Goal: Information Seeking & Learning: Learn about a topic

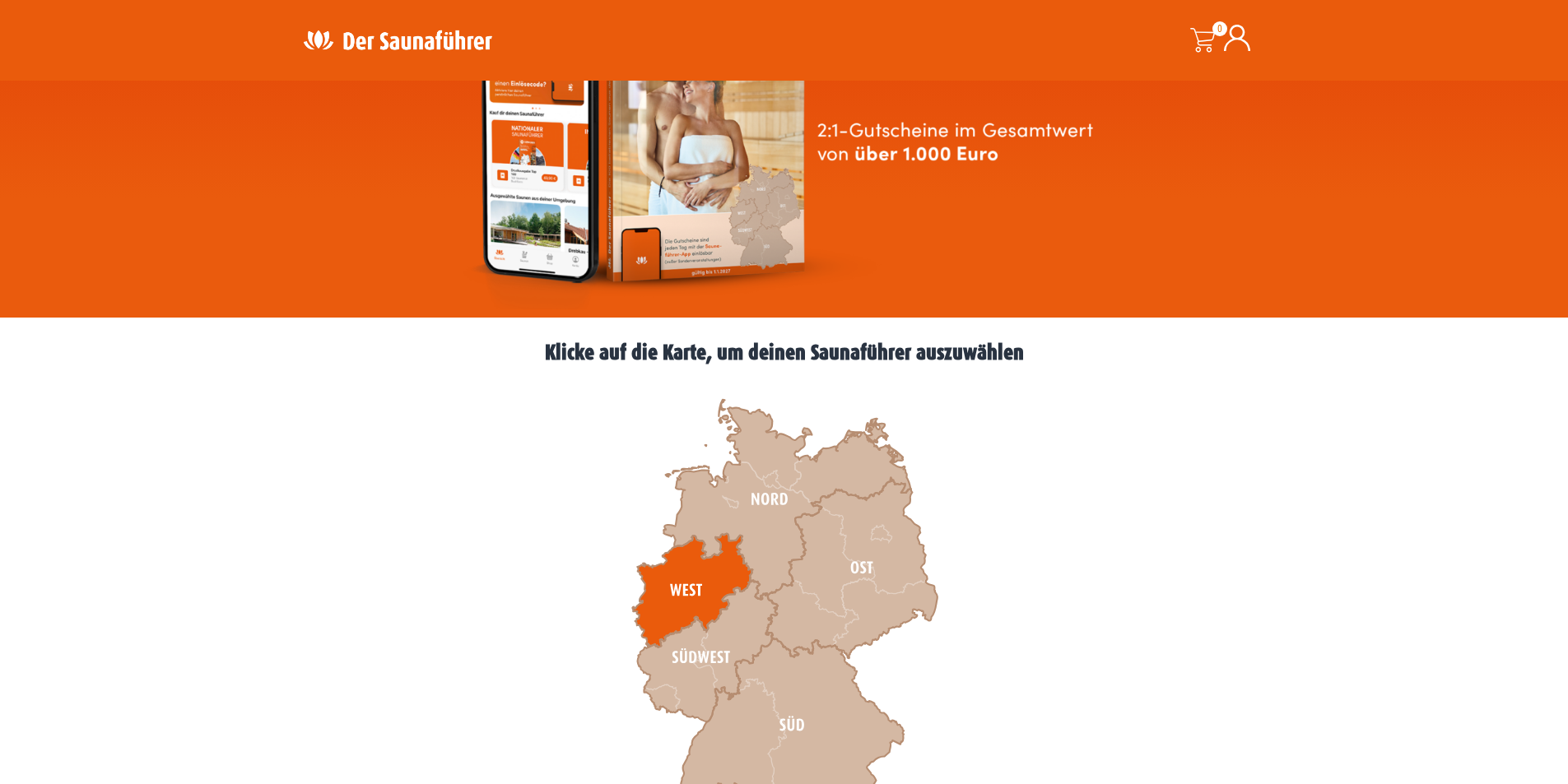
scroll to position [247, 0]
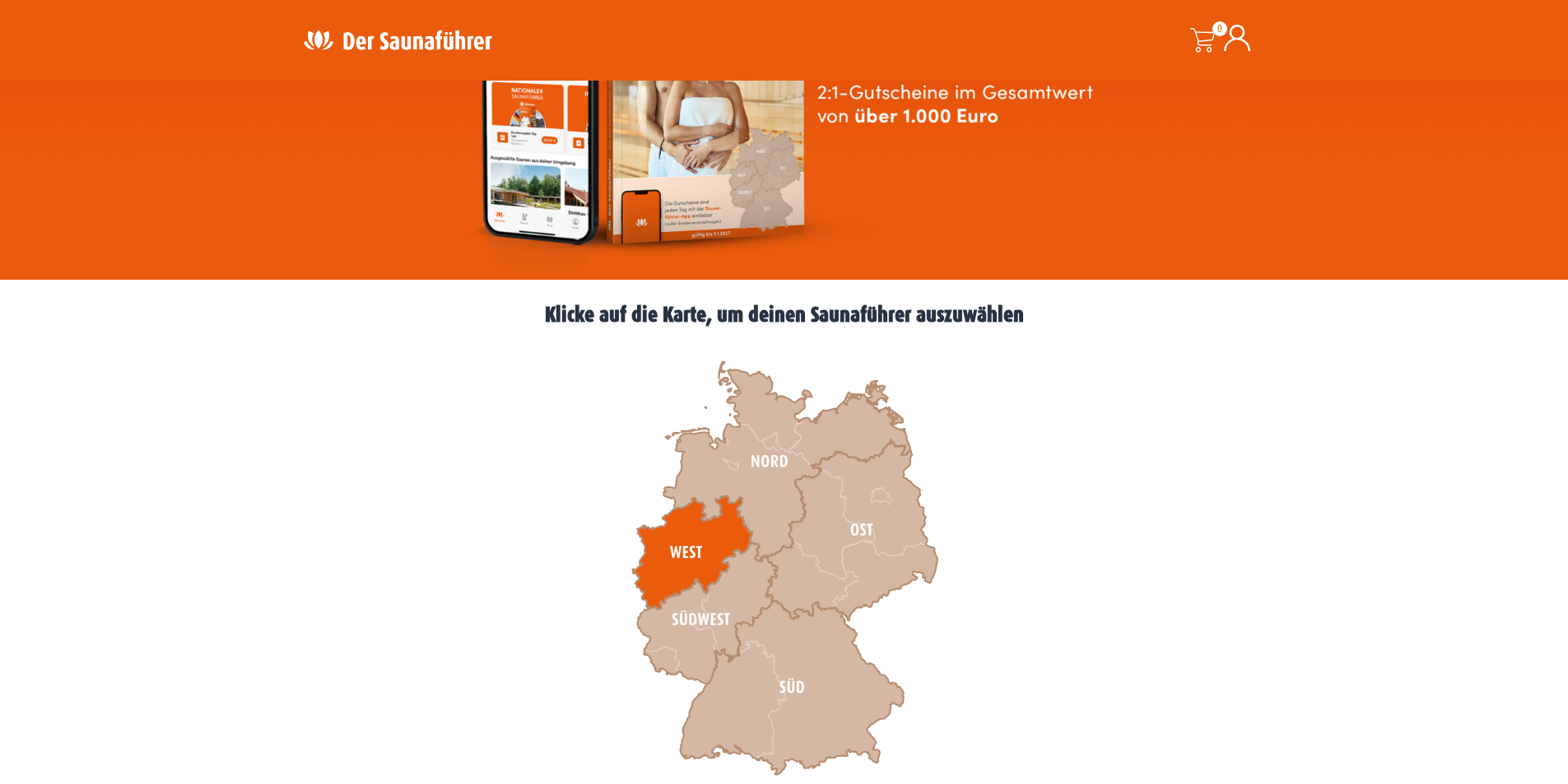
click at [686, 552] on icon at bounding box center [692, 552] width 120 height 114
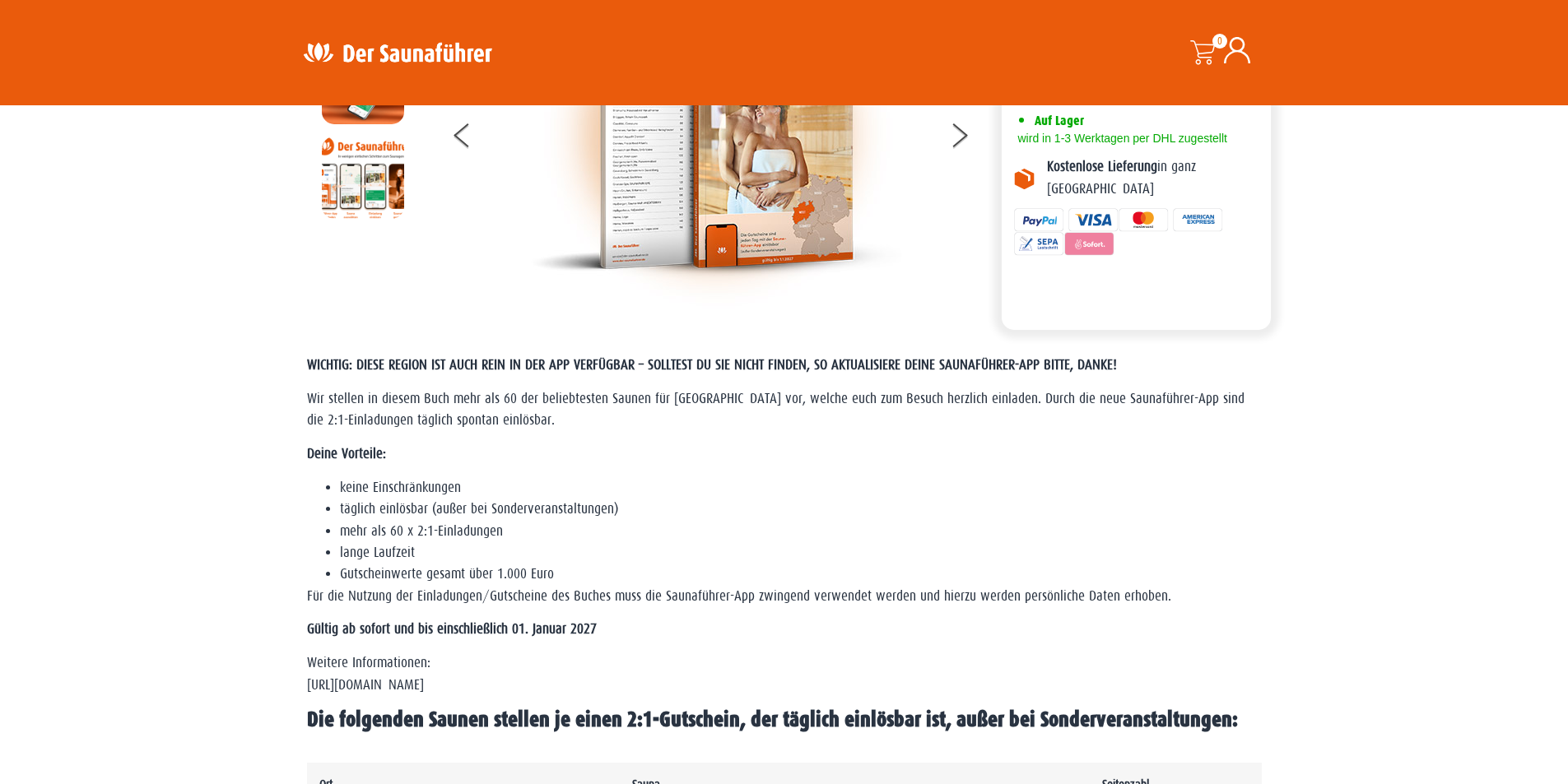
scroll to position [247, 0]
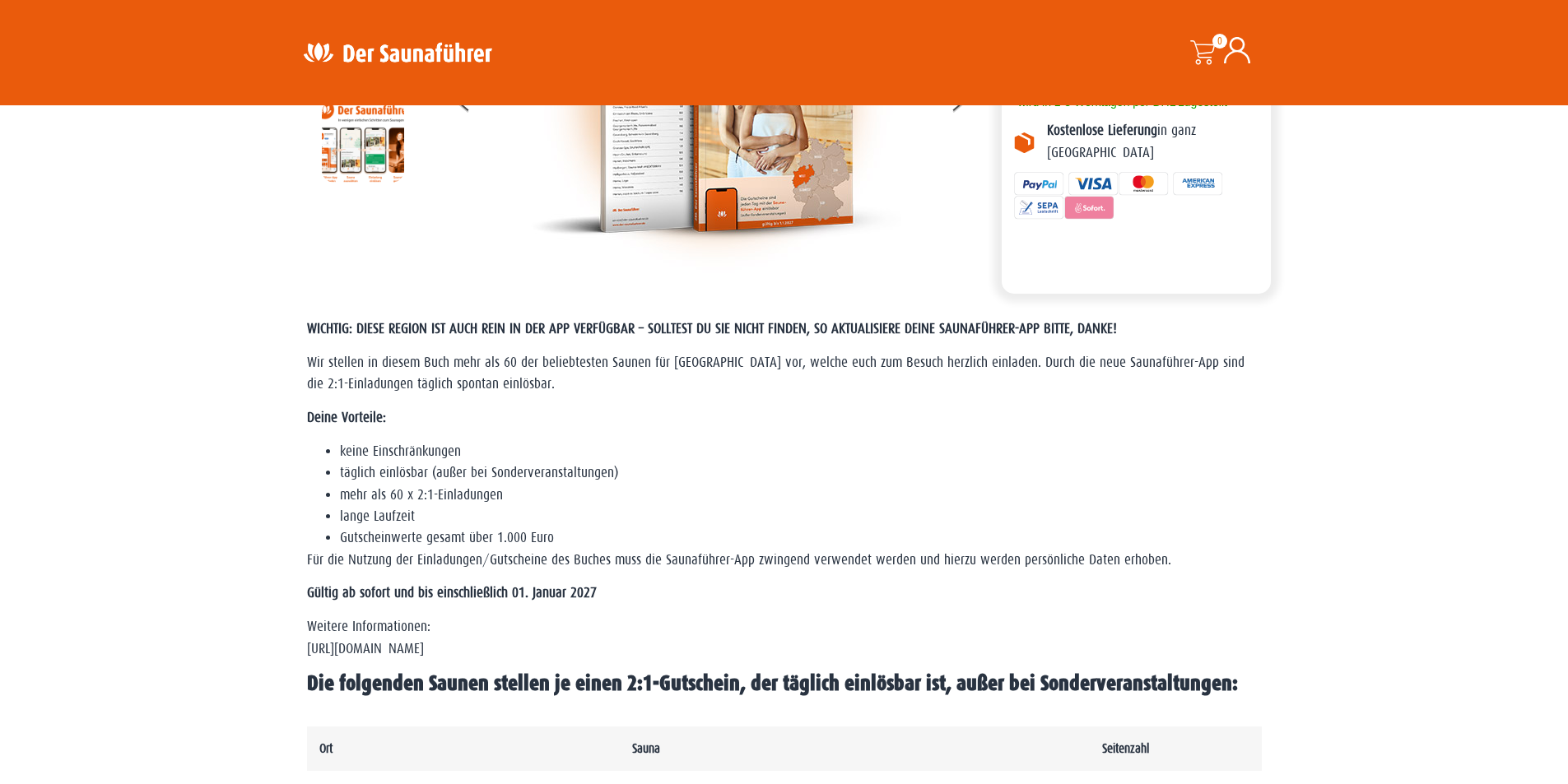
click at [352, 468] on li "täglich einlösbar (außer bei Sonderveranstaltungen)" at bounding box center [801, 473] width 922 height 21
drag, startPoint x: 344, startPoint y: 475, endPoint x: 616, endPoint y: 463, distance: 272.3
click at [616, 463] on li "täglich einlösbar (außer bei Sonderveranstaltungen)" at bounding box center [801, 473] width 922 height 21
drag, startPoint x: 338, startPoint y: 517, endPoint x: 410, endPoint y: 506, distance: 72.8
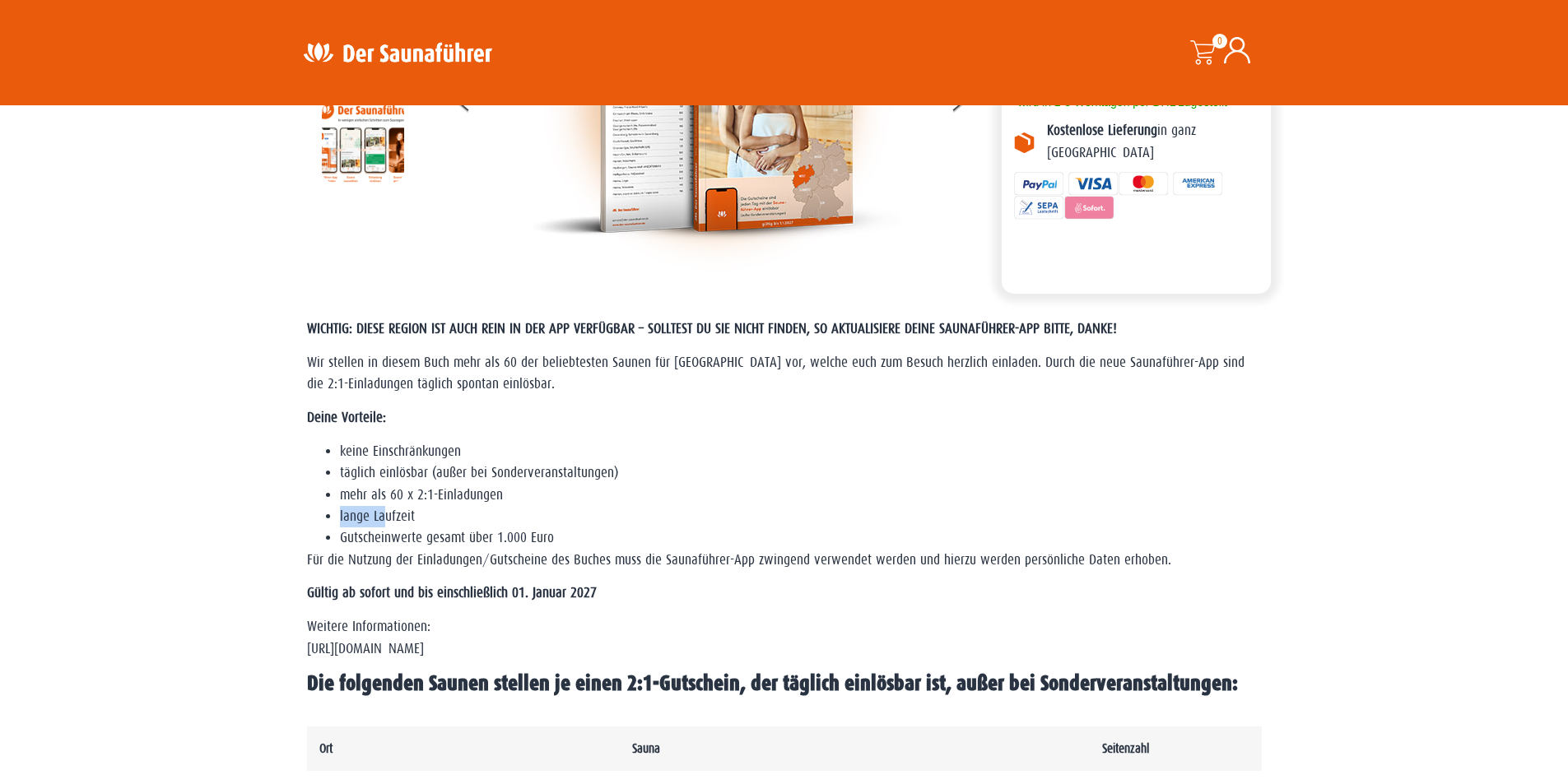
click at [410, 506] on ul "keine Einschränkungen täglich einlösbar (außer bei Sonderveranstaltungen) mehr …" at bounding box center [784, 496] width 955 height 109
click at [410, 506] on li "lange Laufzeit" at bounding box center [801, 516] width 922 height 21
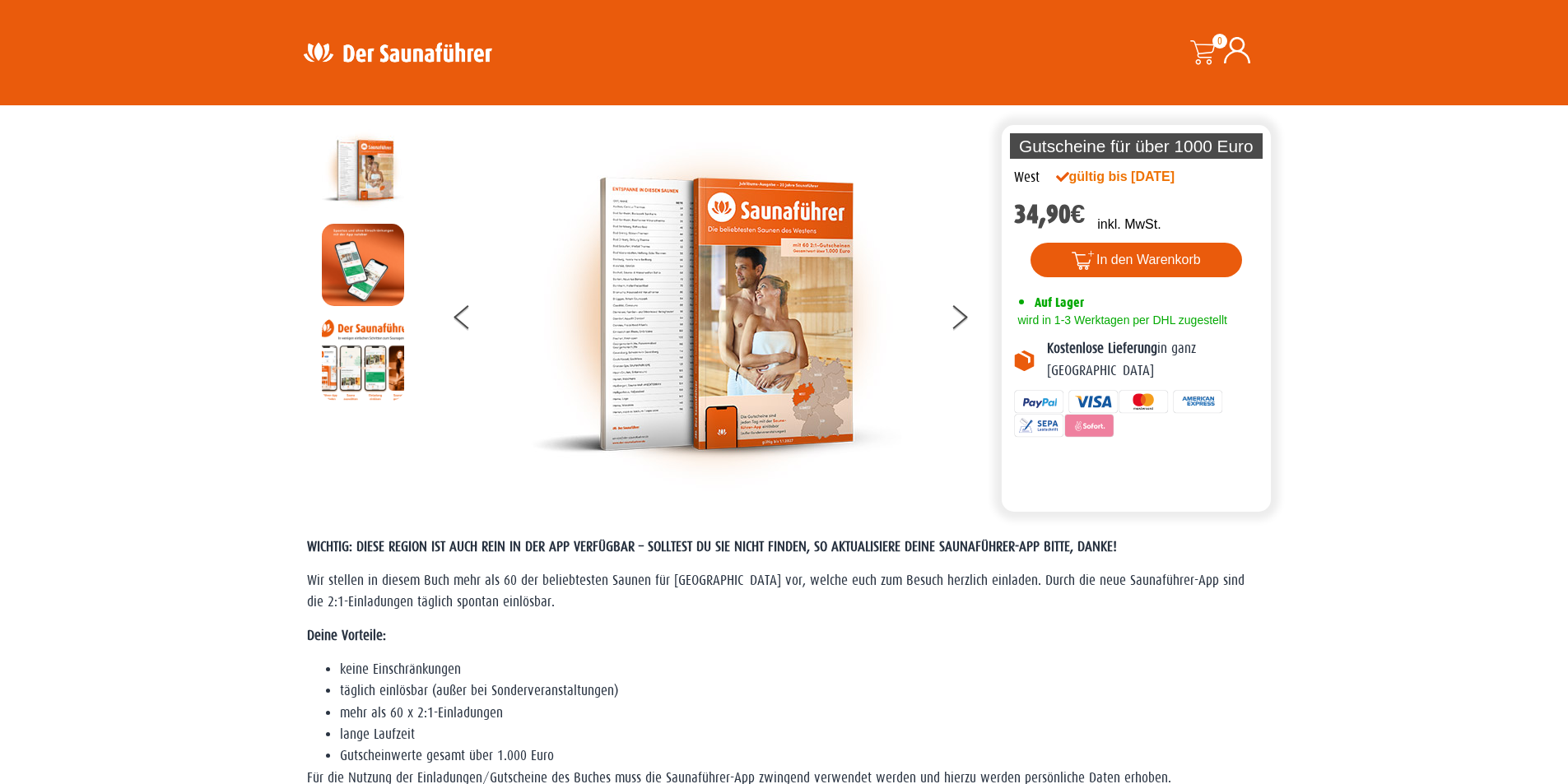
scroll to position [0, 0]
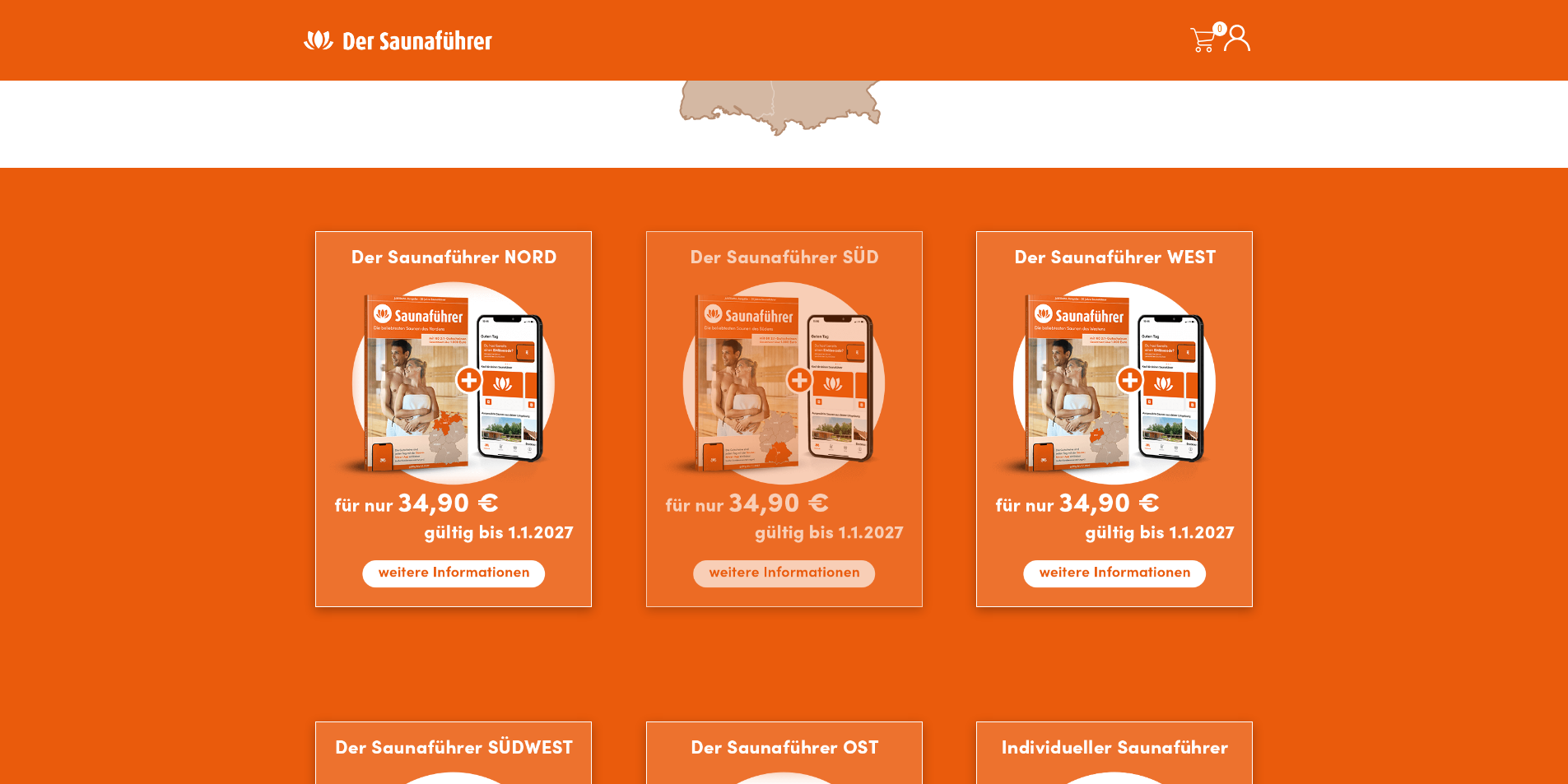
scroll to position [905, 0]
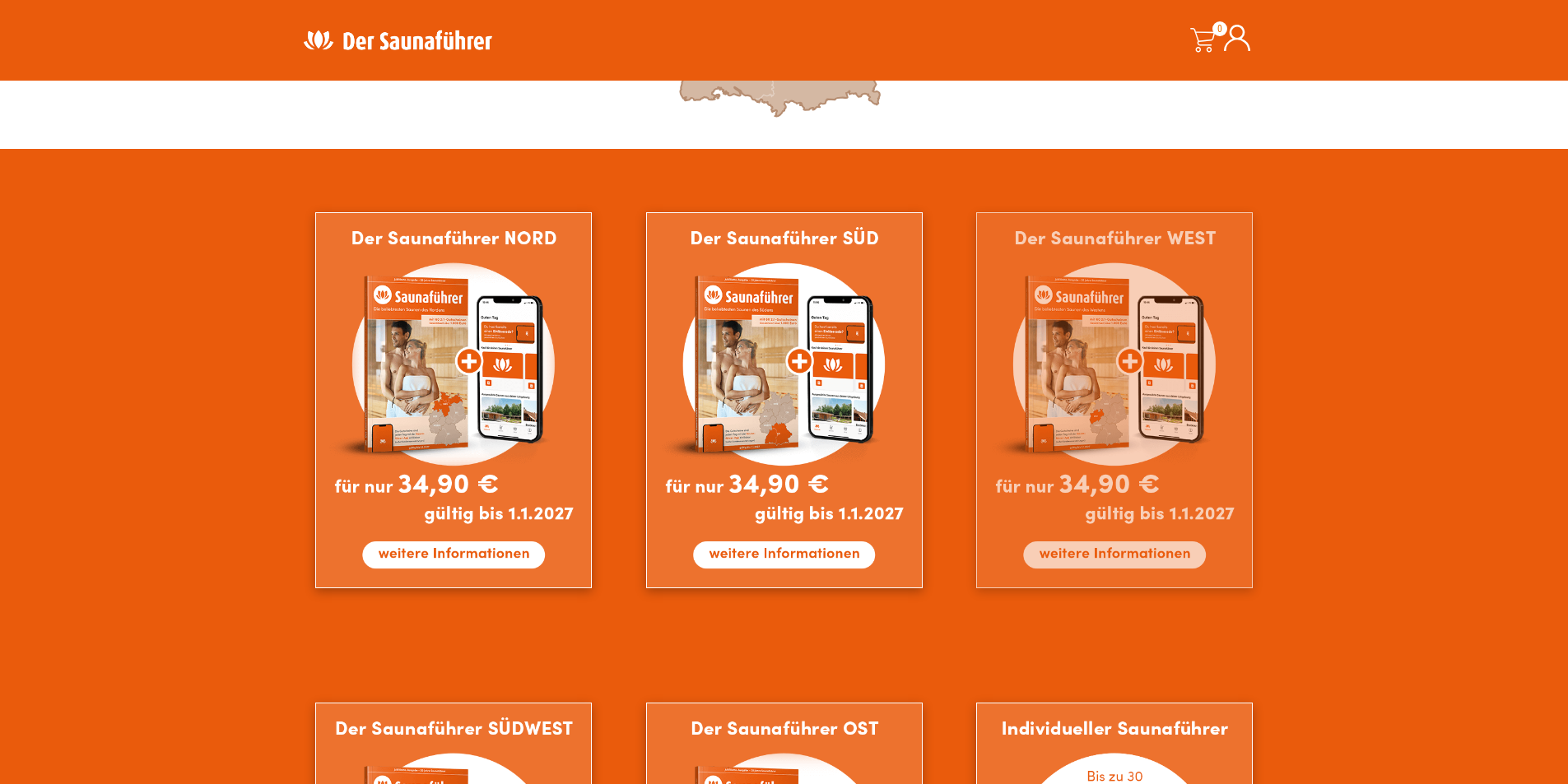
click at [1123, 556] on img at bounding box center [1114, 400] width 276 height 376
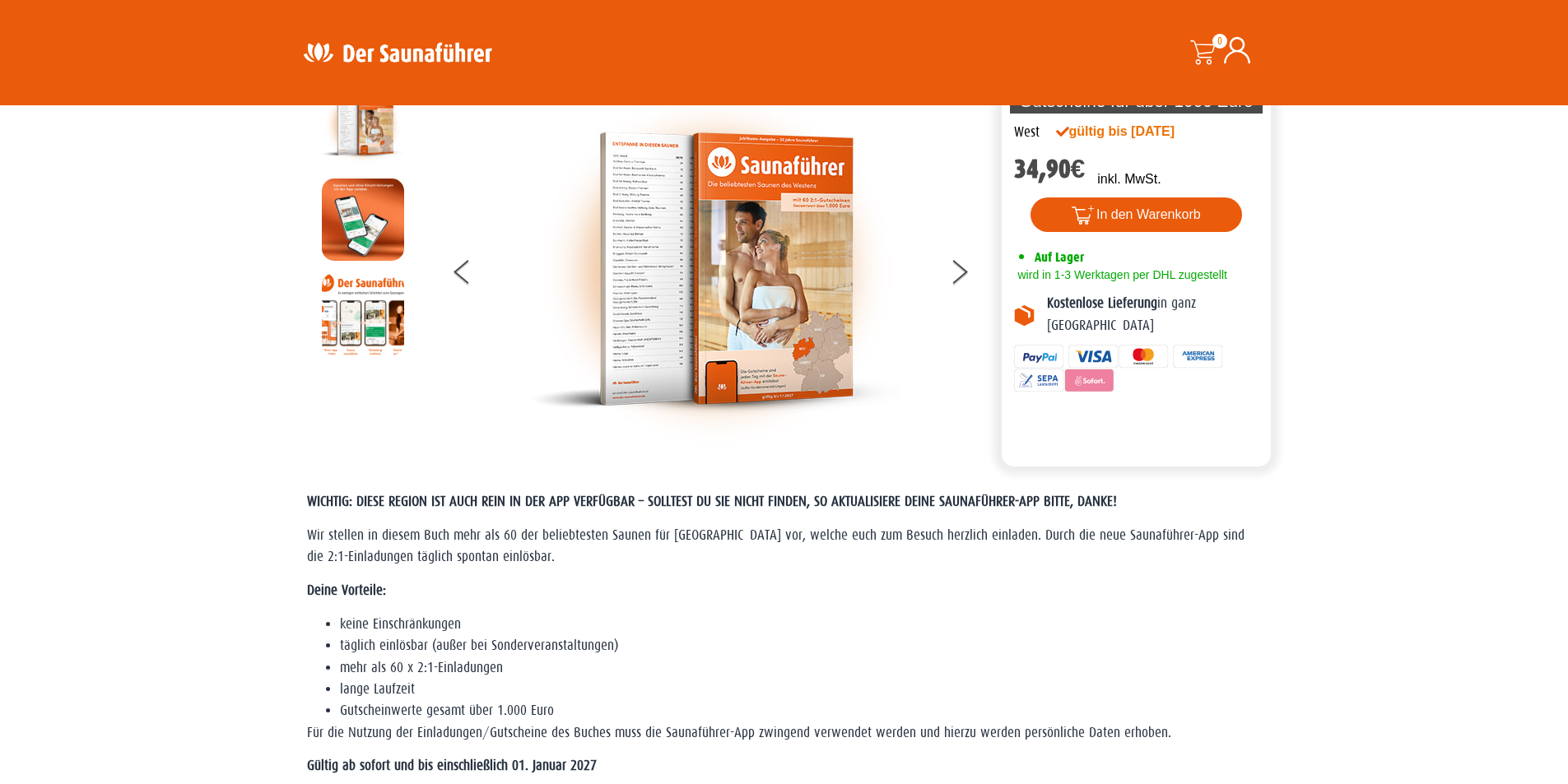
scroll to position [329, 0]
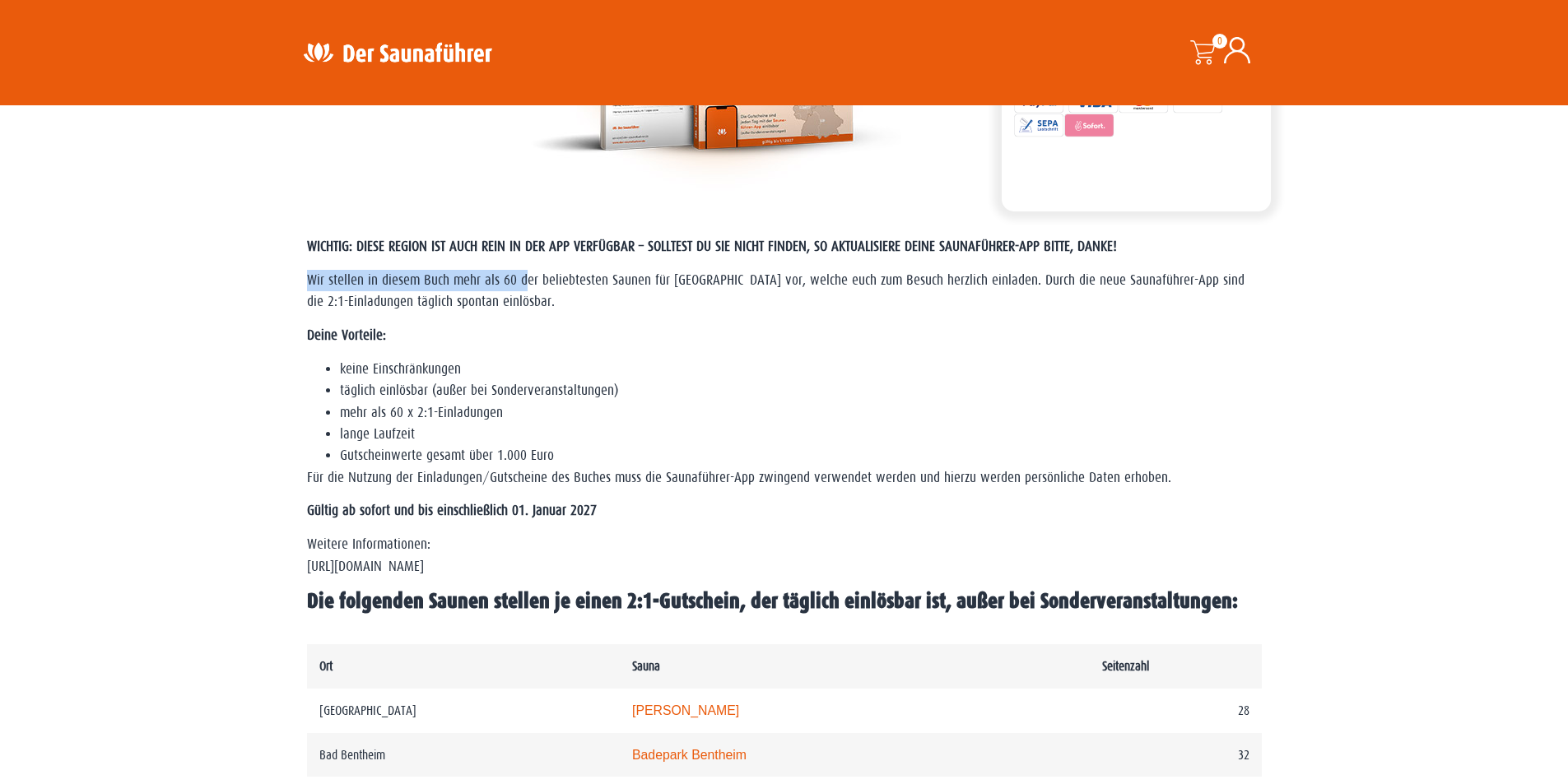
drag, startPoint x: 309, startPoint y: 272, endPoint x: 607, endPoint y: 272, distance: 298.0
click at [606, 272] on div "WICHTIG: DIESE REGION IST AUCH REIN IN DER APP VERFÜGBAR – SOLLTEST DU SIE NICH…" at bounding box center [785, 432] width 971 height 408
click at [607, 272] on span "Wir stellen in diesem Buch mehr als 60 der beliebtesten Saunen für [GEOGRAPHIC_…" at bounding box center [775, 291] width 937 height 37
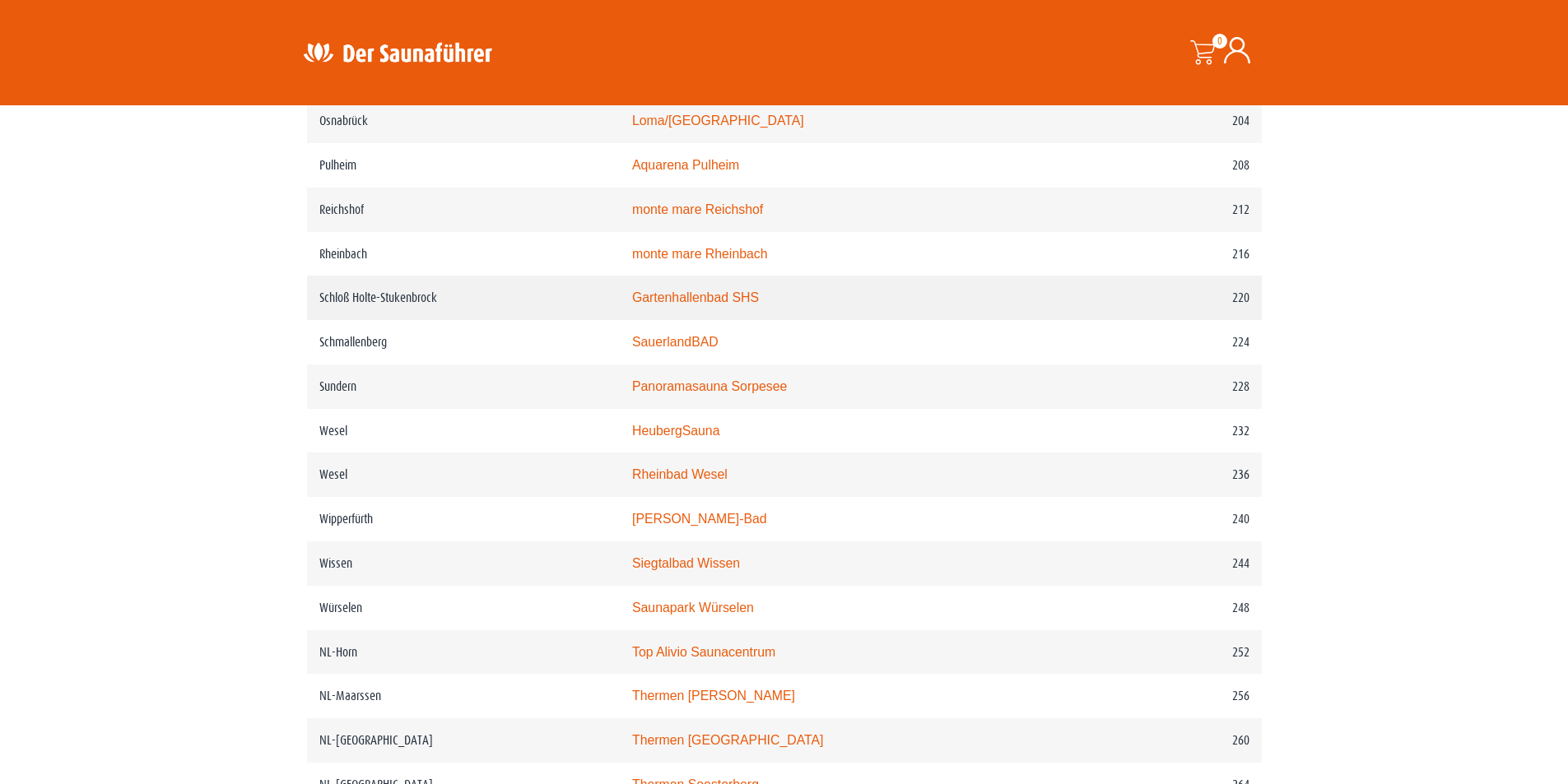
scroll to position [2962, 0]
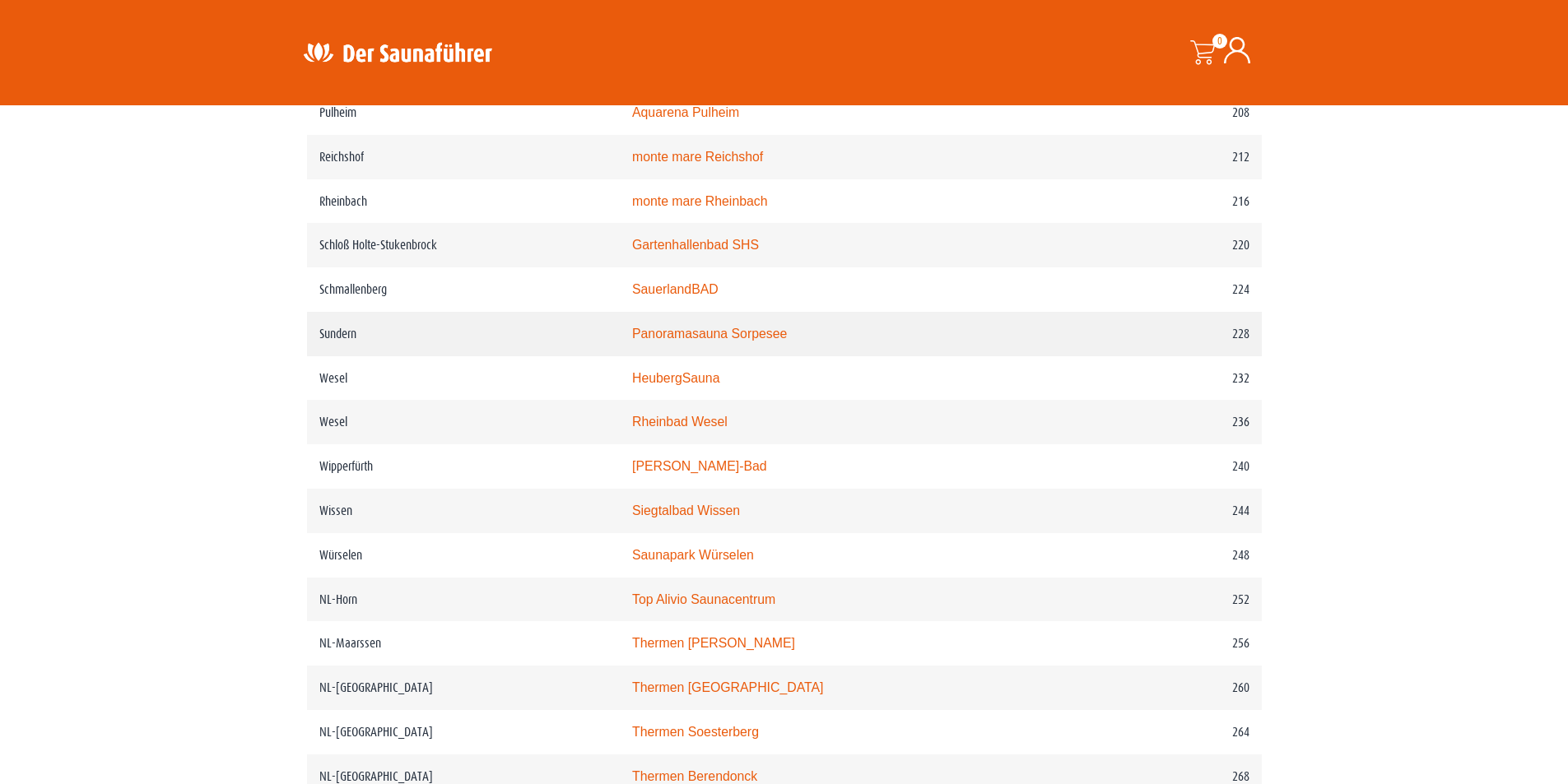
click at [370, 356] on td "Sundern" at bounding box center [463, 334] width 313 height 44
drag, startPoint x: 329, startPoint y: 377, endPoint x: 423, endPoint y: 378, distance: 94.0
click at [423, 356] on td "Sundern" at bounding box center [463, 334] width 313 height 44
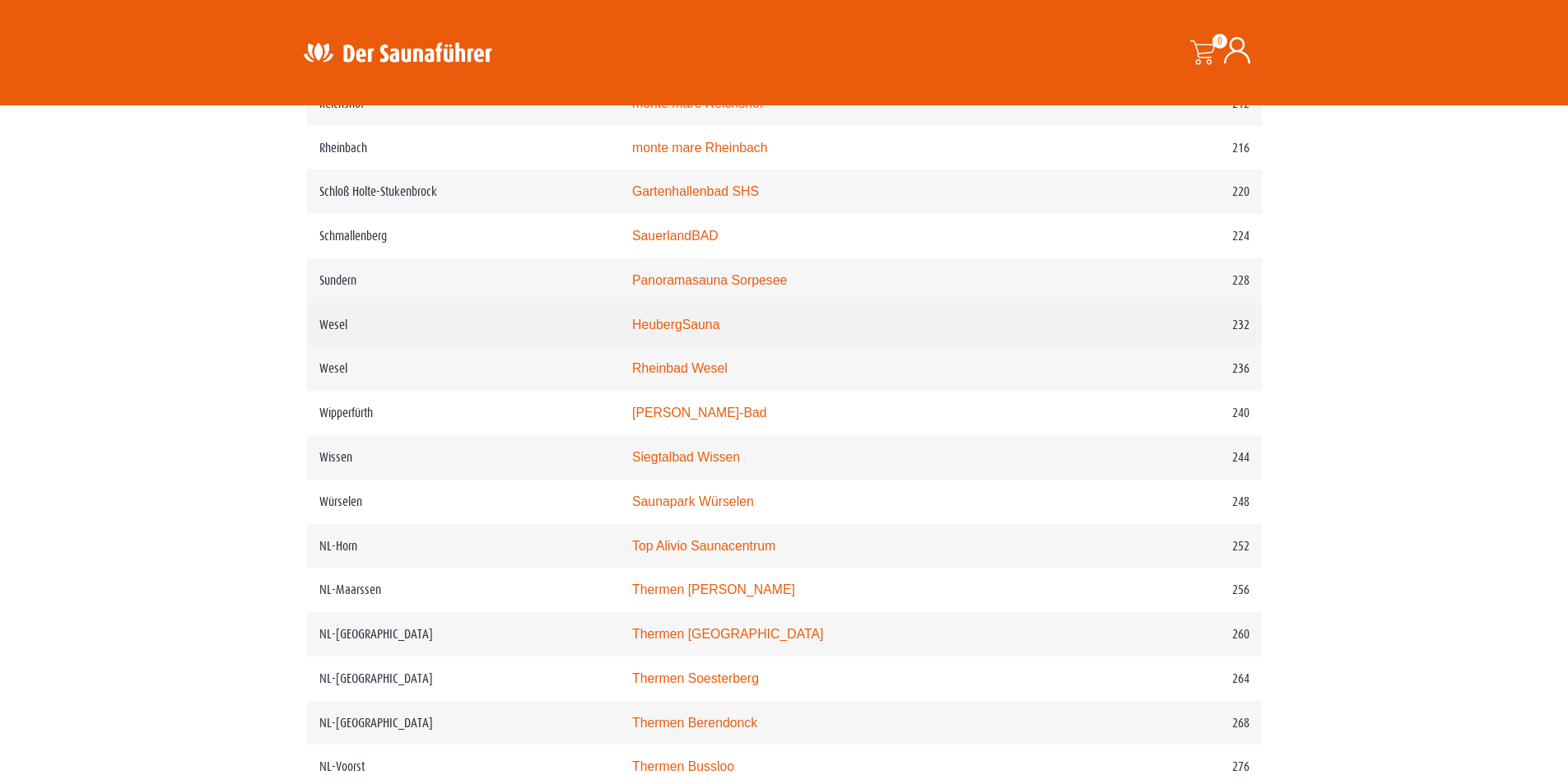
scroll to position [3045, 0]
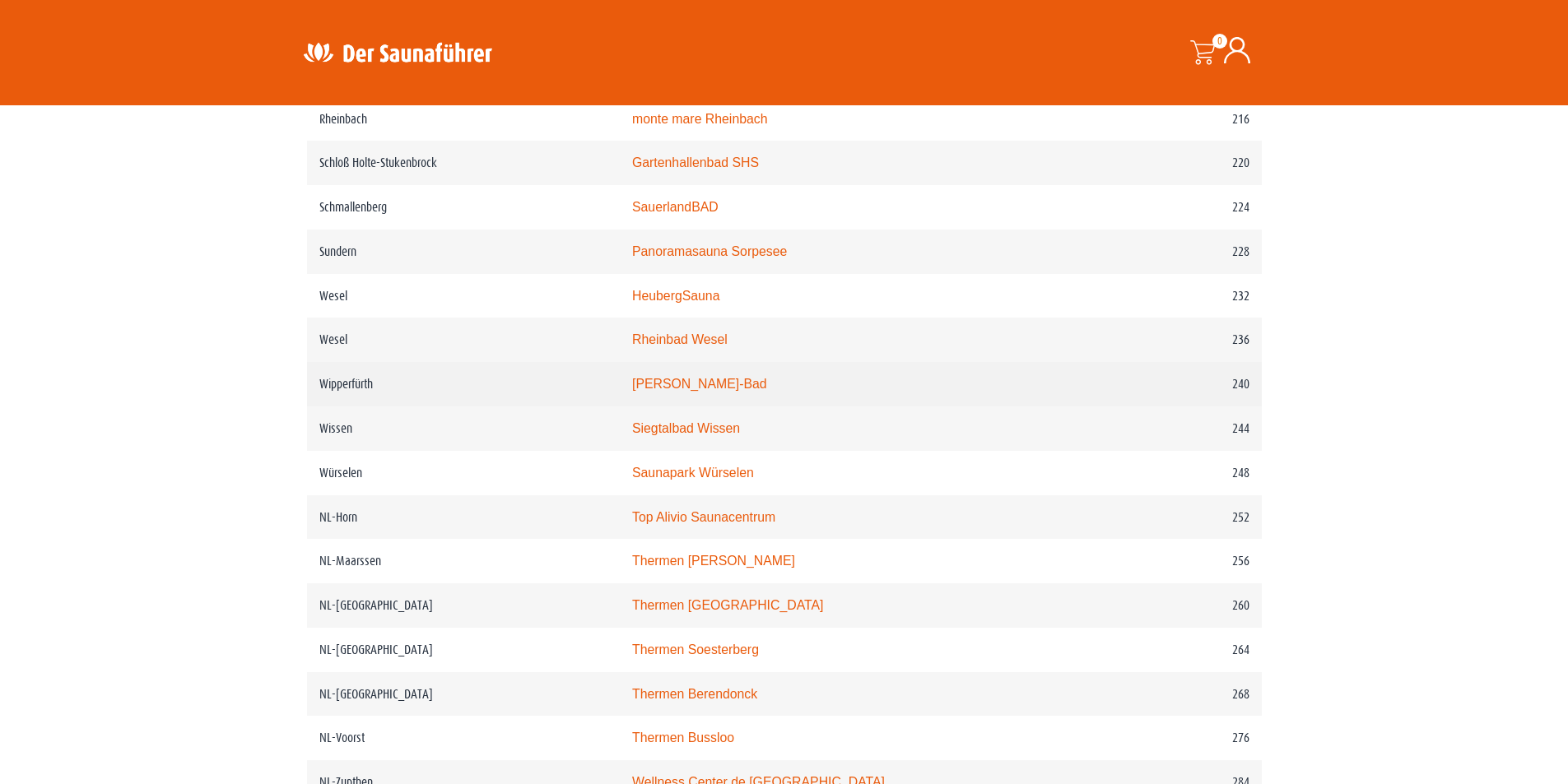
click at [382, 406] on td "Wipperfürth" at bounding box center [463, 384] width 313 height 44
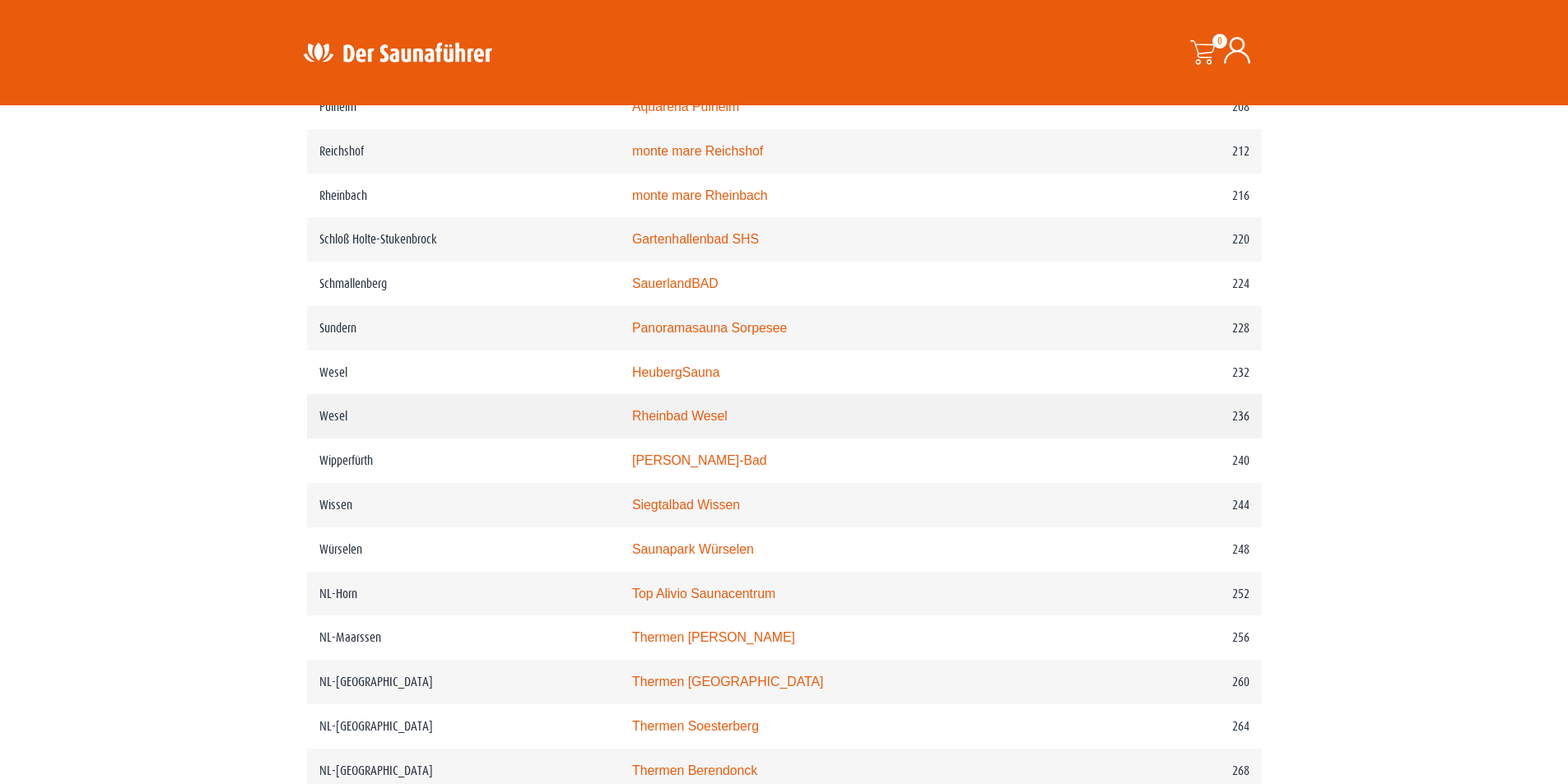
scroll to position [2962, 0]
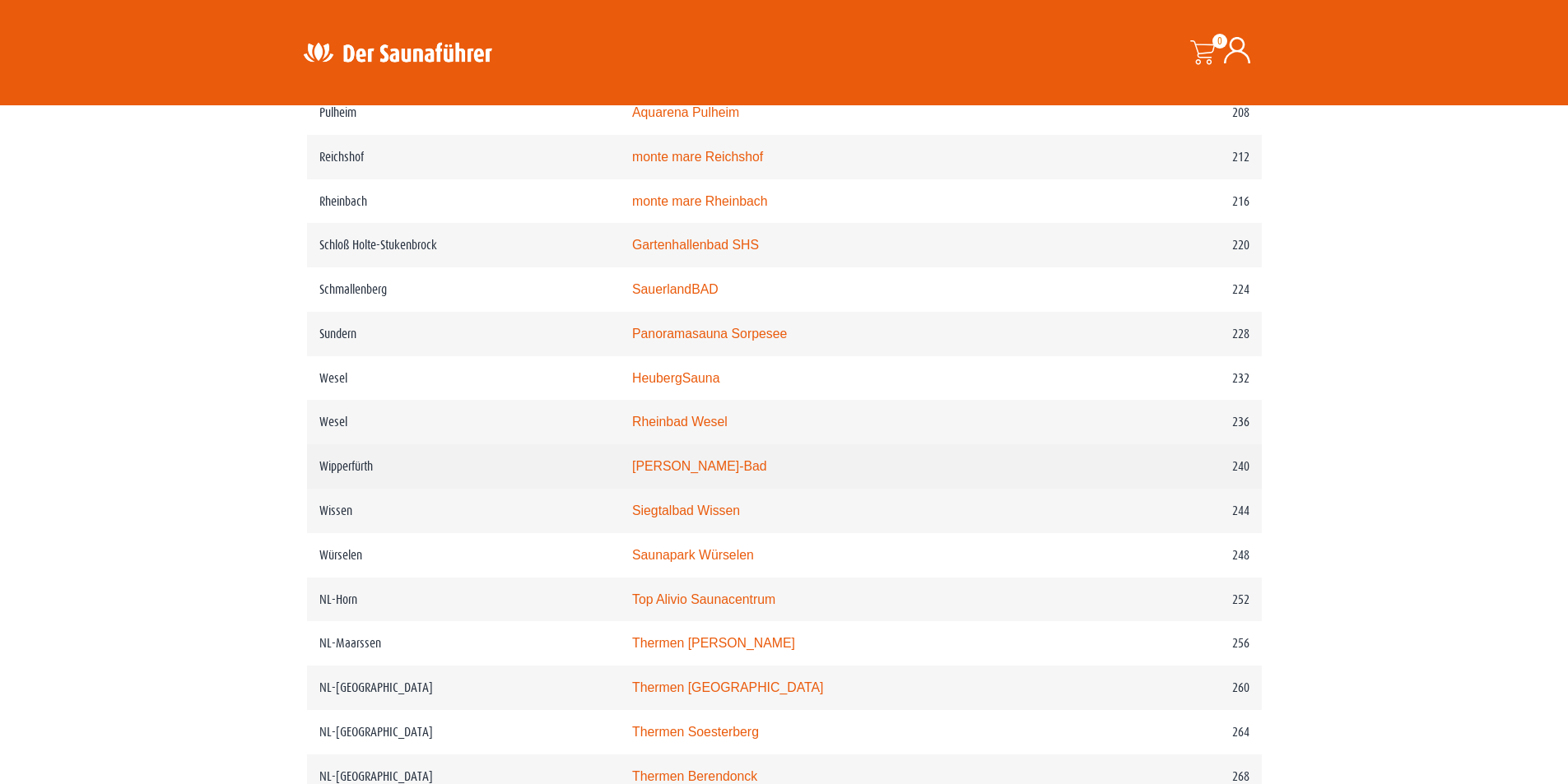
click at [343, 488] on td "Wipperfürth" at bounding box center [463, 466] width 313 height 44
click at [345, 488] on td "Wipperfürth" at bounding box center [463, 466] width 313 height 44
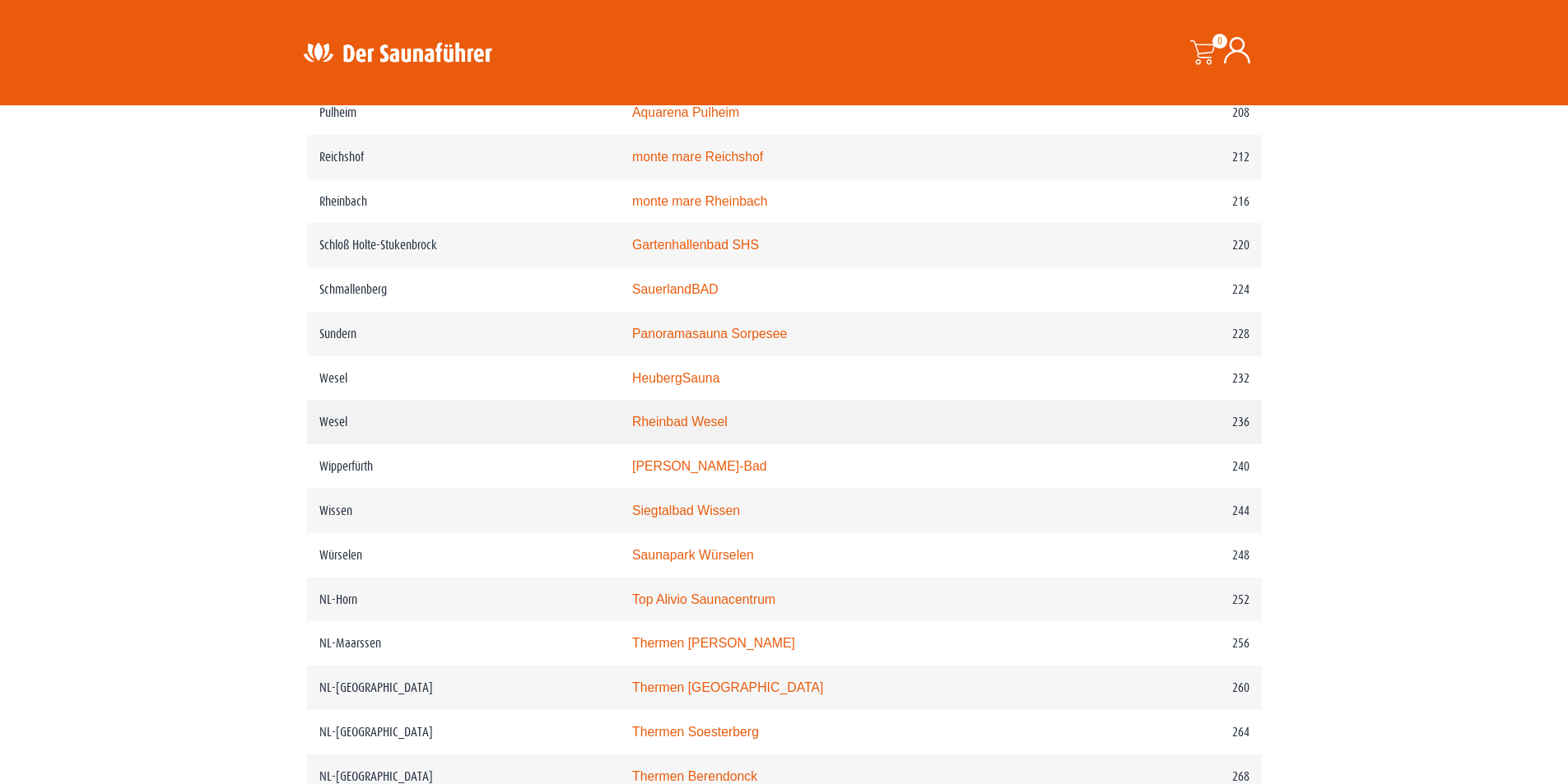
click at [342, 444] on td "Wesel" at bounding box center [463, 422] width 313 height 44
click at [341, 444] on td "Wesel" at bounding box center [463, 422] width 313 height 44
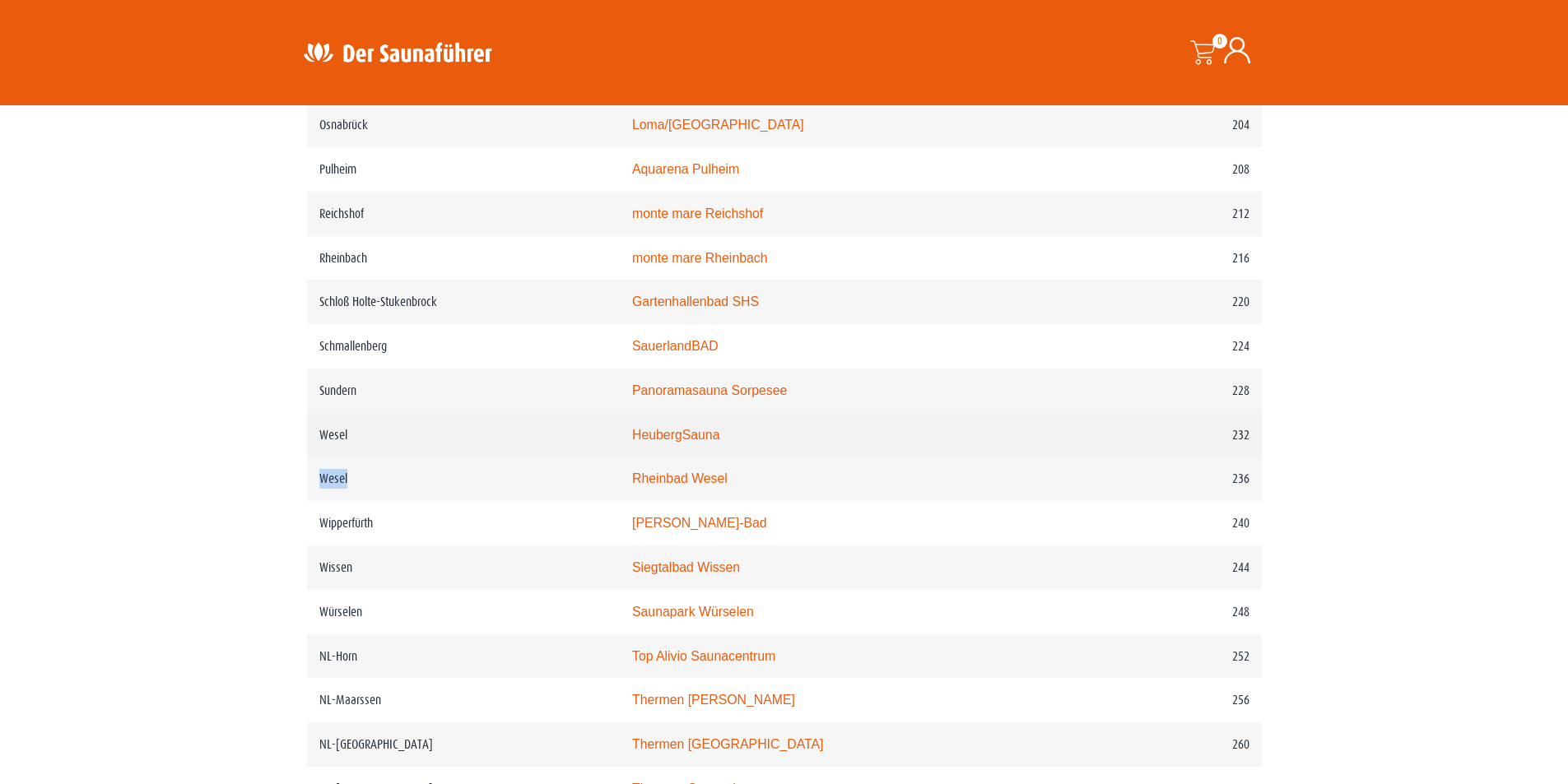
scroll to position [2798, 0]
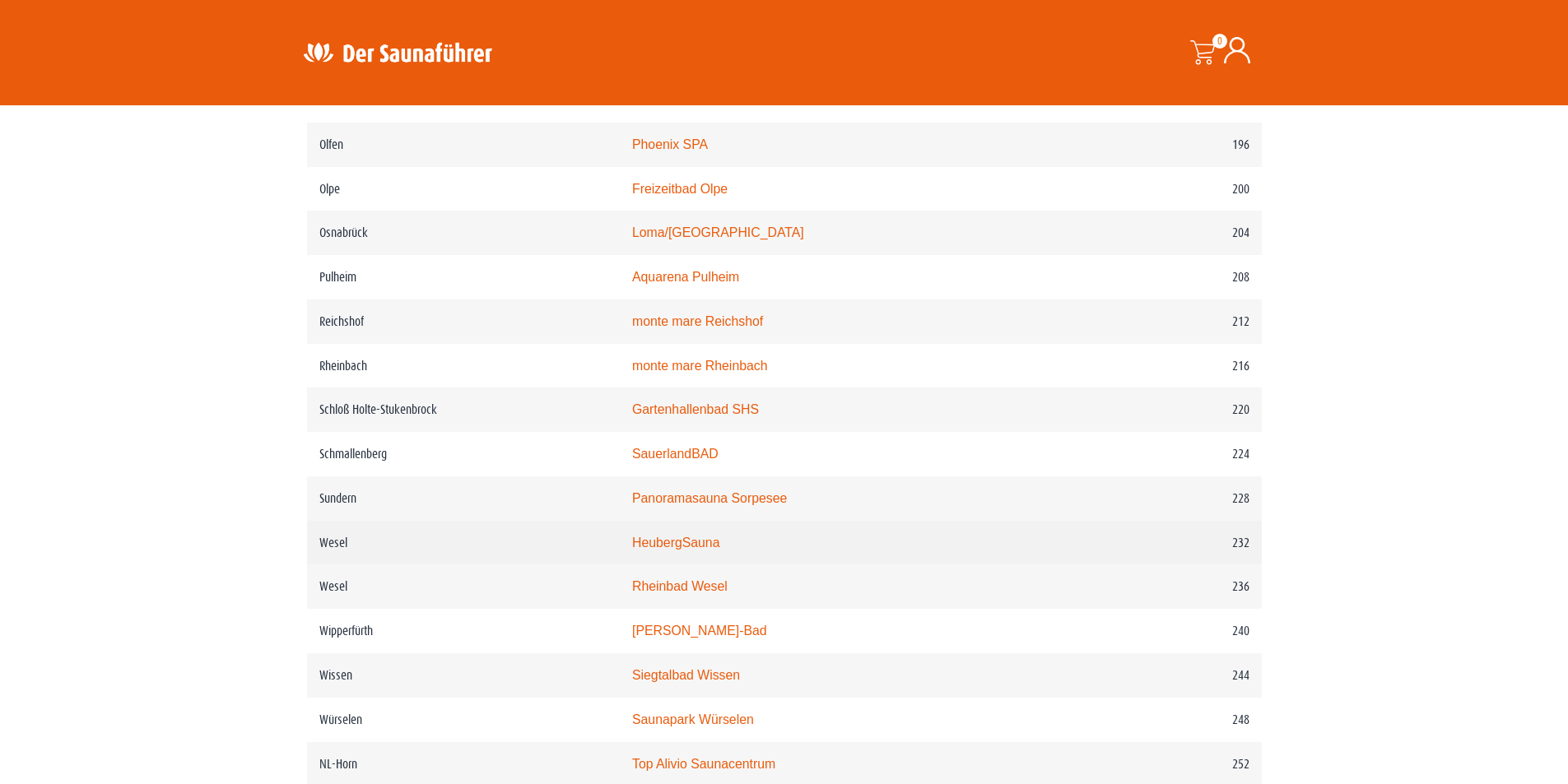
click at [480, 432] on td "Schloß Holte-Stukenbrock" at bounding box center [463, 410] width 313 height 44
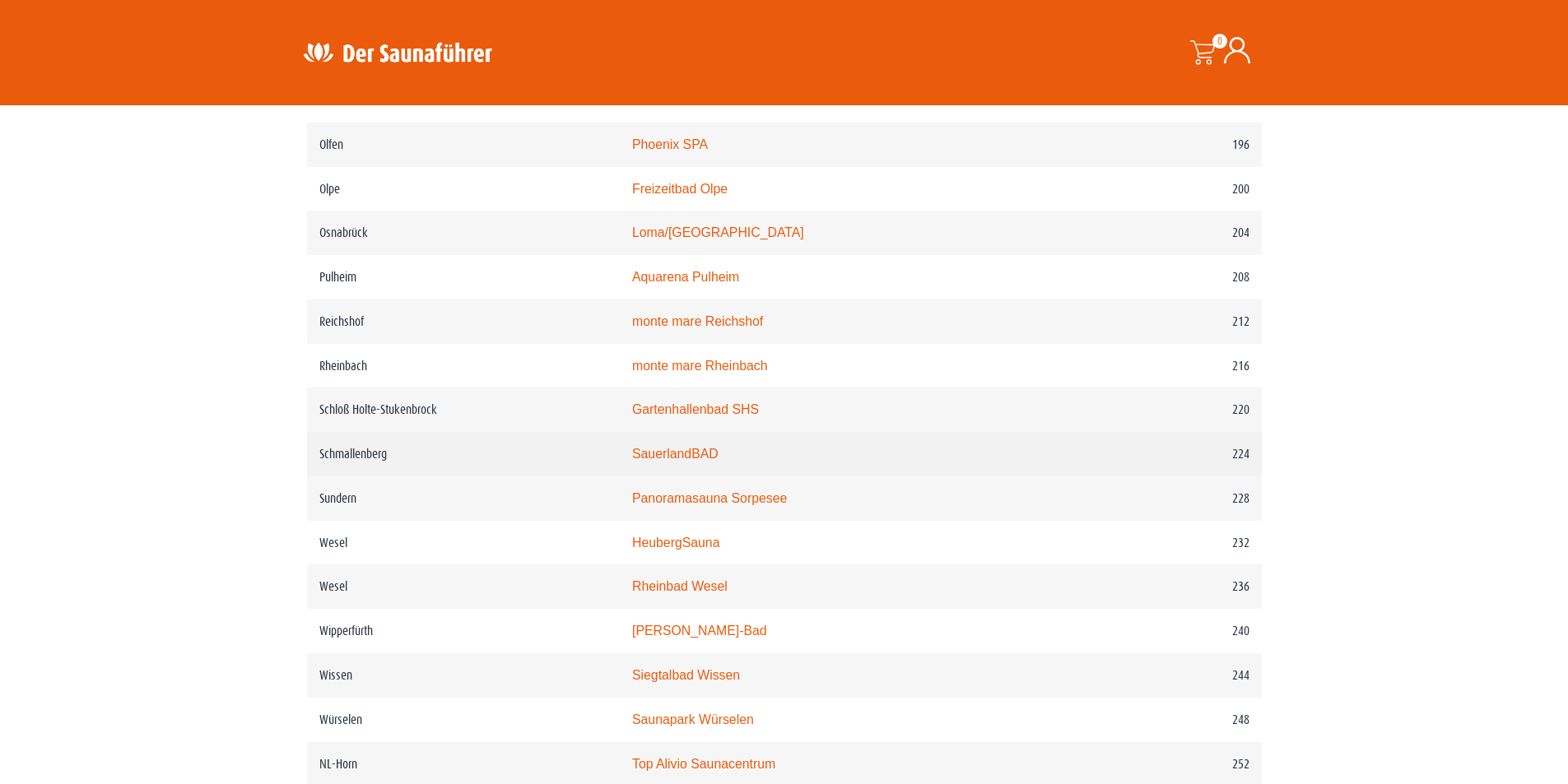
click at [380, 476] on td "Schmallenberg" at bounding box center [463, 454] width 313 height 44
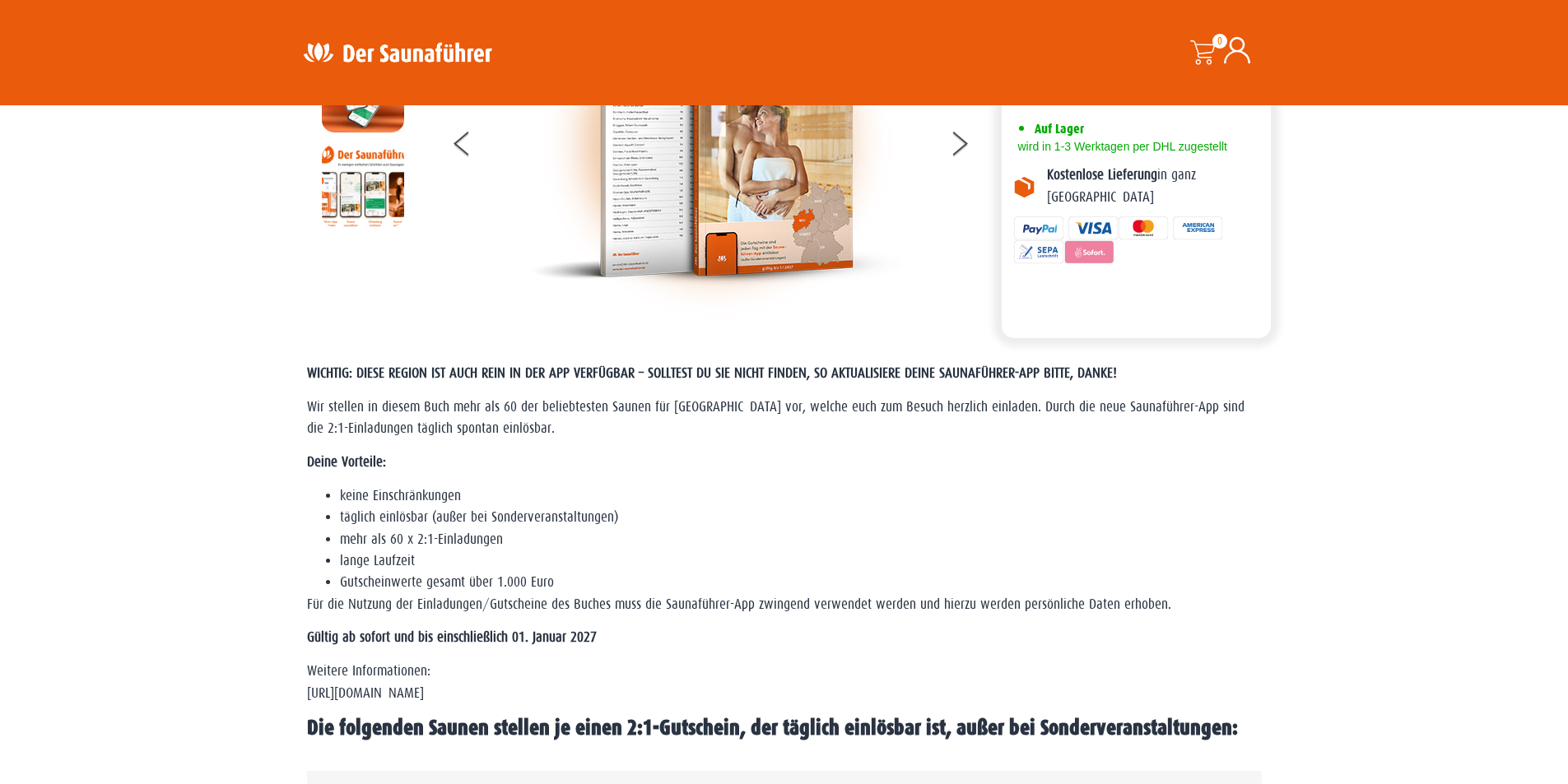
scroll to position [0, 0]
